Goal: Information Seeking & Learning: Learn about a topic

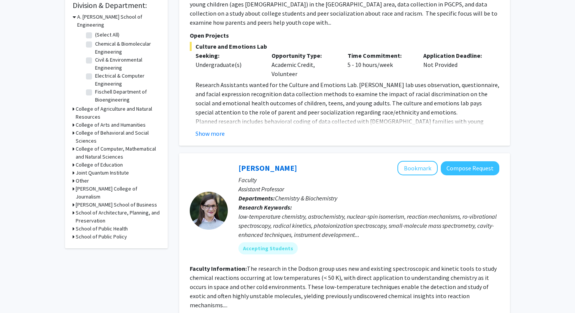
scroll to position [243, 0]
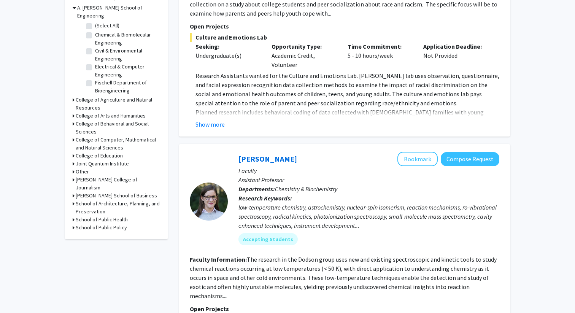
click at [106, 136] on h3 "College of Computer, Mathematical and Natural Sciences" at bounding box center [118, 144] width 84 height 16
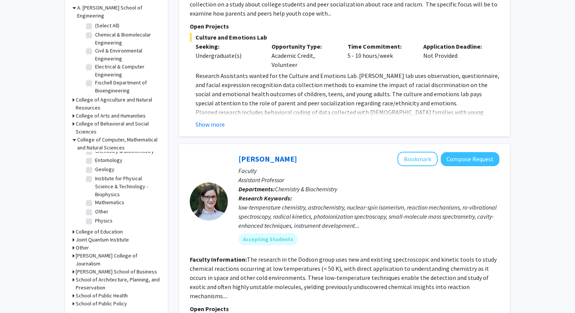
scroll to position [59, 0]
click at [95, 206] on label "Mathematics" at bounding box center [109, 210] width 29 height 8
click at [95, 206] on input "Mathematics" at bounding box center [97, 208] width 5 height 5
checkbox input "true"
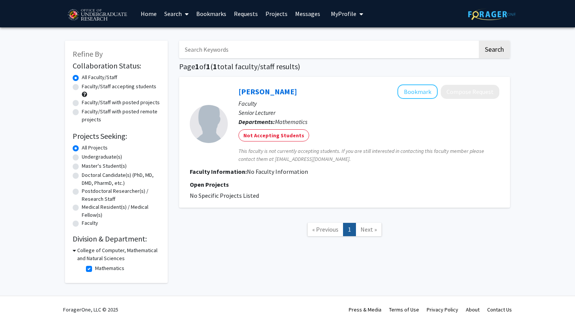
click at [95, 269] on label "Mathematics" at bounding box center [109, 268] width 29 height 8
click at [95, 269] on input "Mathematics" at bounding box center [97, 266] width 5 height 5
checkbox input "false"
